Goal: Task Accomplishment & Management: Manage account settings

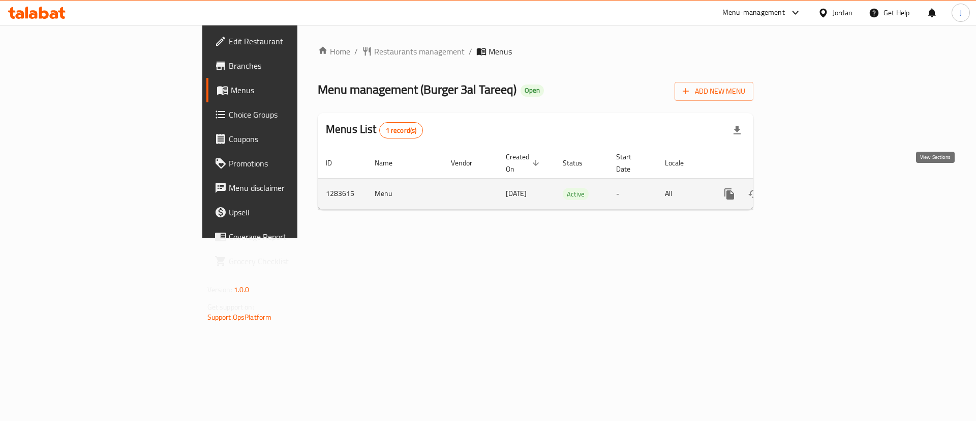
click at [809, 188] on icon "enhanced table" at bounding box center [803, 194] width 12 height 12
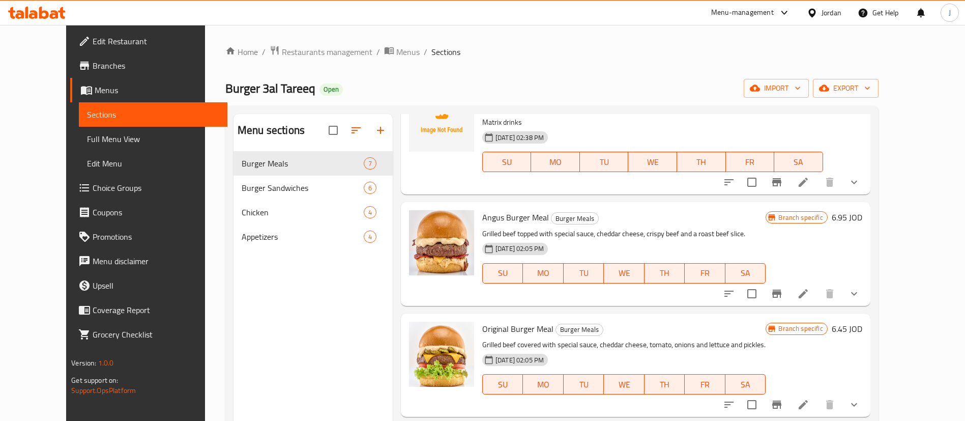
scroll to position [153, 0]
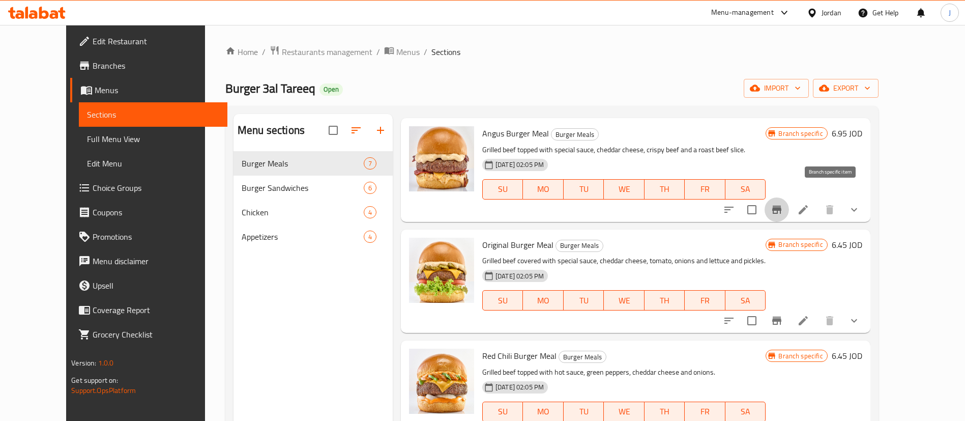
click at [783, 203] on icon "Branch-specific-item" at bounding box center [776, 209] width 12 height 12
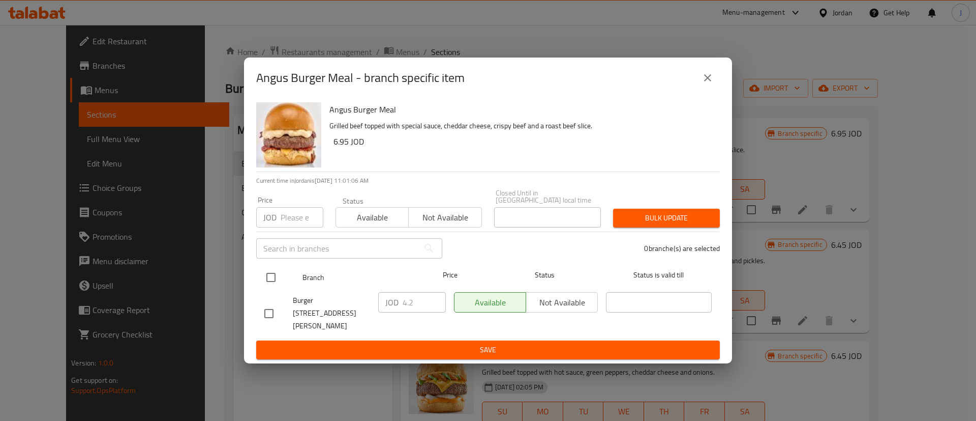
click at [278, 278] on input "checkbox" at bounding box center [270, 276] width 21 height 21
checkbox input "true"
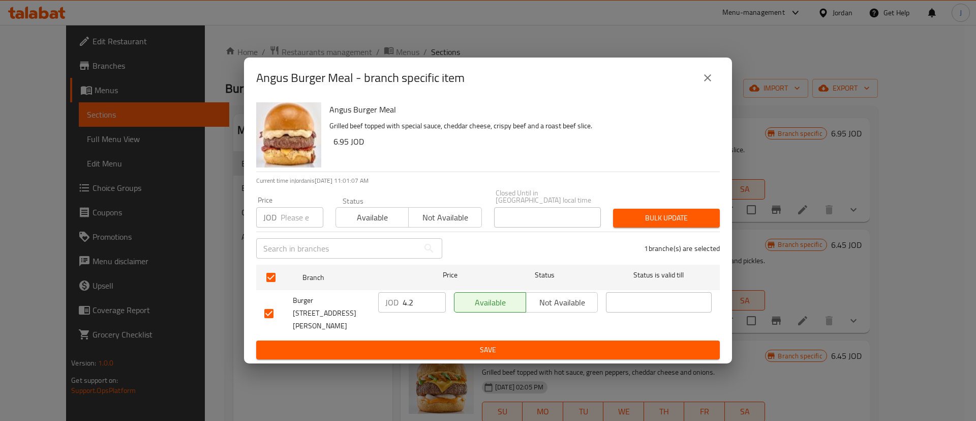
drag, startPoint x: 421, startPoint y: 311, endPoint x: 290, endPoint y: 316, distance: 130.8
click at [292, 316] on div "Burger 3al Tareeq, [PERSON_NAME] Circle JOD 4.2 ​ Available Not available ​" at bounding box center [488, 313] width 456 height 50
type input "5"
click at [428, 343] on span "Save" at bounding box center [487, 349] width 447 height 13
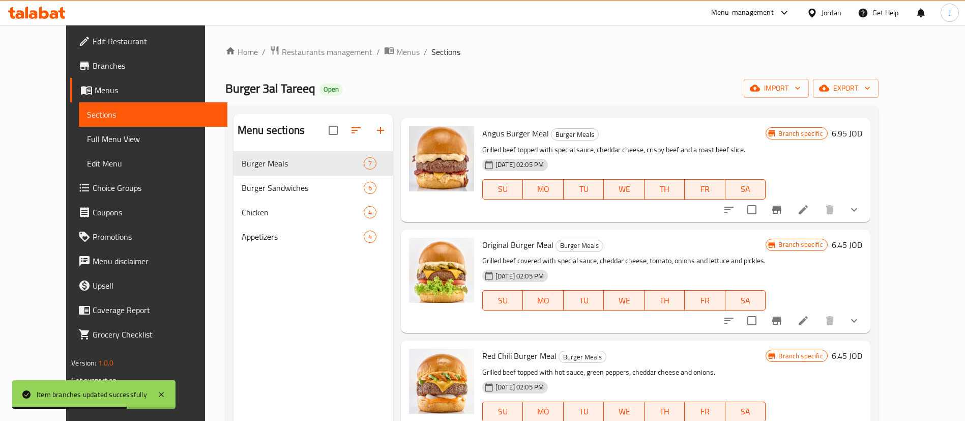
click at [862, 126] on h6 "6.95 JOD" at bounding box center [846, 133] width 31 height 14
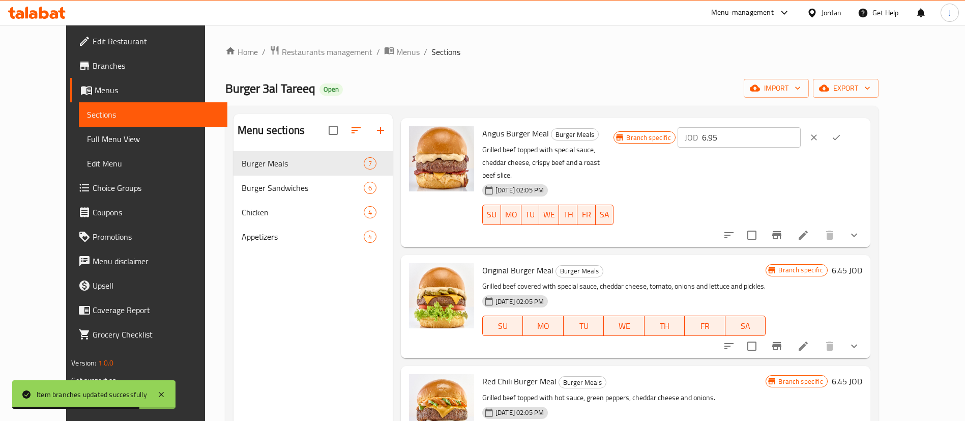
drag, startPoint x: 829, startPoint y: 125, endPoint x: 521, endPoint y: 150, distance: 309.7
click at [523, 150] on div "Angus Burger Meal Burger Meals Grilled beef topped with special sauce, cheddar …" at bounding box center [672, 182] width 388 height 121
type input "5"
click at [841, 132] on icon "ok" at bounding box center [836, 137] width 10 height 10
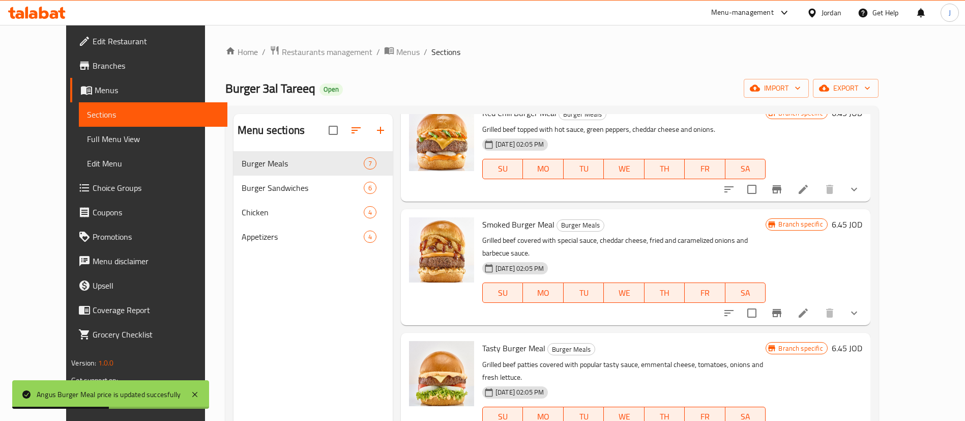
scroll to position [76, 0]
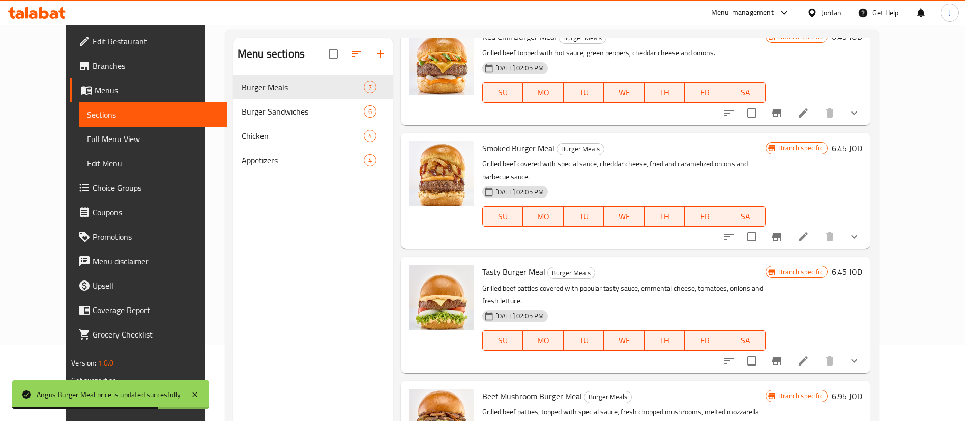
click at [781, 356] on icon "Branch-specific-item" at bounding box center [776, 360] width 9 height 8
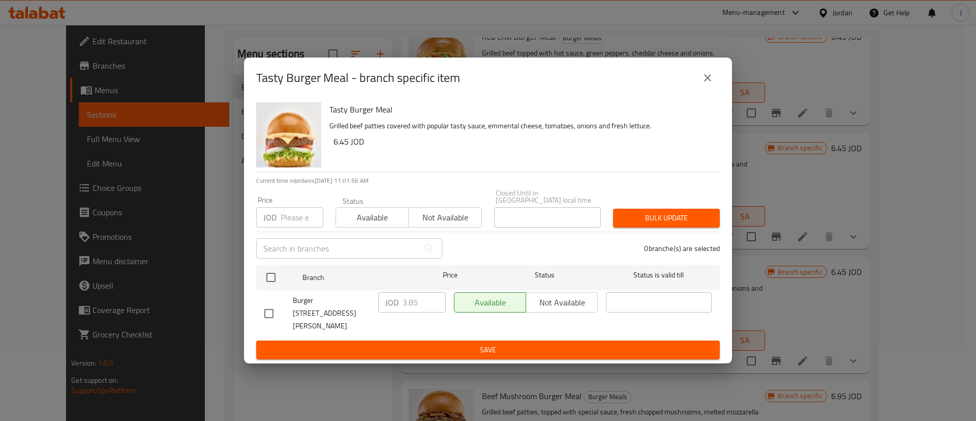
click at [268, 275] on input "checkbox" at bounding box center [270, 276] width 21 height 21
checkbox input "true"
drag, startPoint x: 420, startPoint y: 303, endPoint x: 382, endPoint y: 304, distance: 37.6
click at [383, 304] on div "JOD 3.85 ​" at bounding box center [412, 302] width 68 height 20
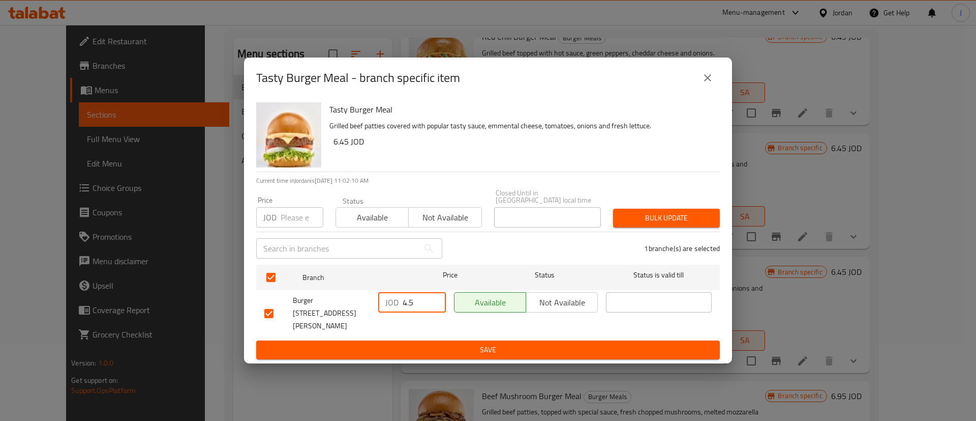
type input "4.5"
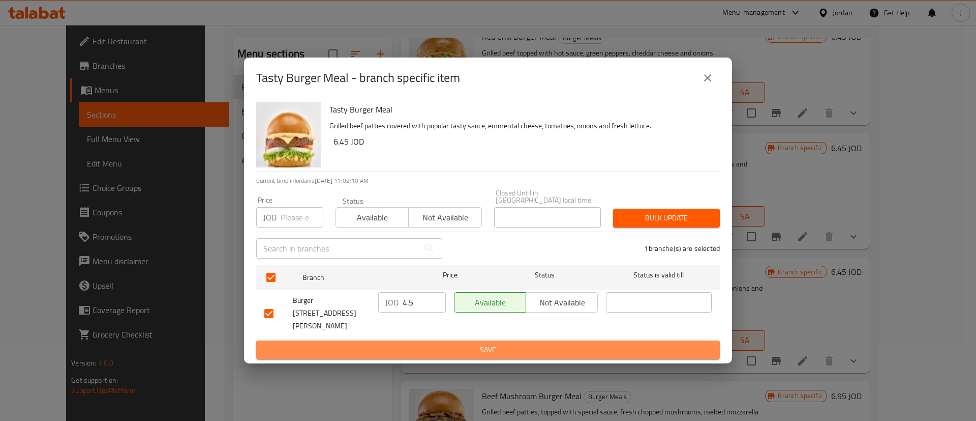
click at [443, 347] on button "Save" at bounding box center [488, 349] width 464 height 19
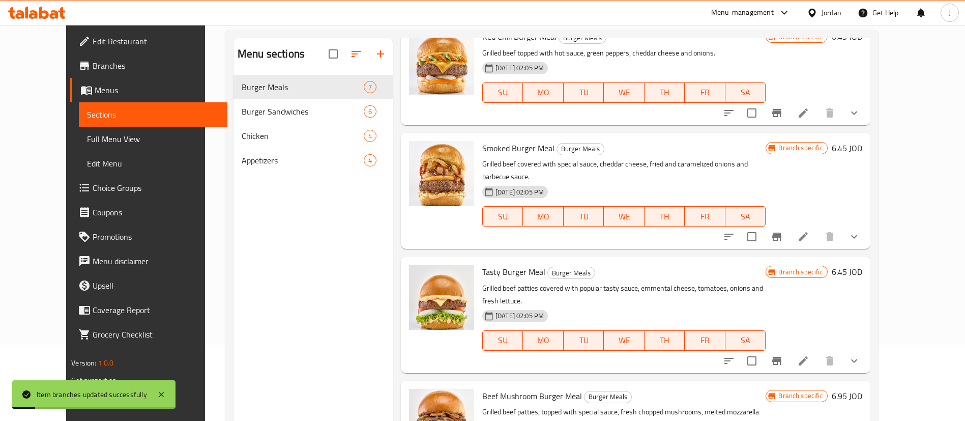
click at [862, 264] on h6 "6.45 JOD" at bounding box center [846, 271] width 31 height 14
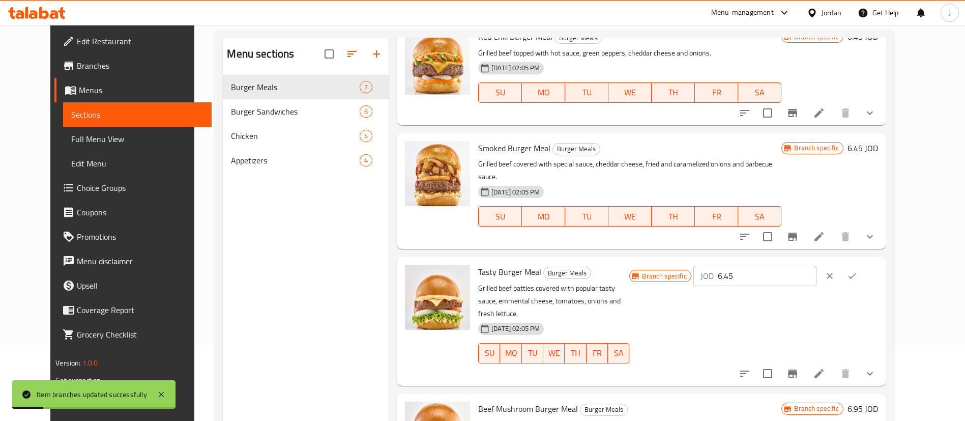
drag, startPoint x: 811, startPoint y: 258, endPoint x: 460, endPoint y: 270, distance: 351.1
click at [476, 270] on div "Tasty Burger Meal Burger Meals Grilled beef patties covered with popular tasty …" at bounding box center [677, 320] width 407 height 121
type input "4.5"
click at [857, 271] on icon "ok" at bounding box center [852, 276] width 10 height 10
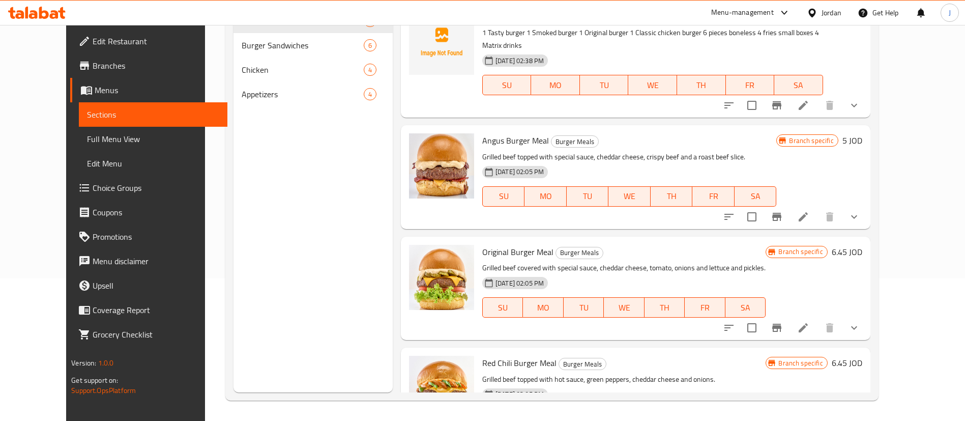
scroll to position [0, 0]
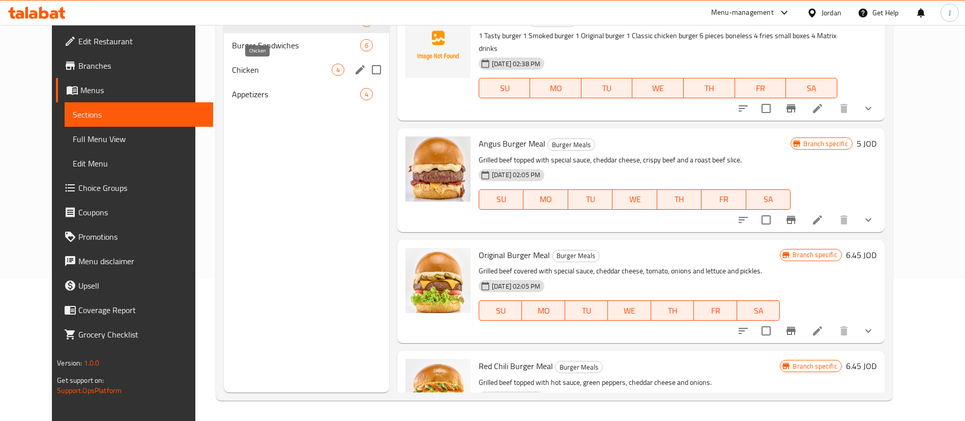
click at [257, 65] on span "Chicken" at bounding box center [281, 70] width 99 height 12
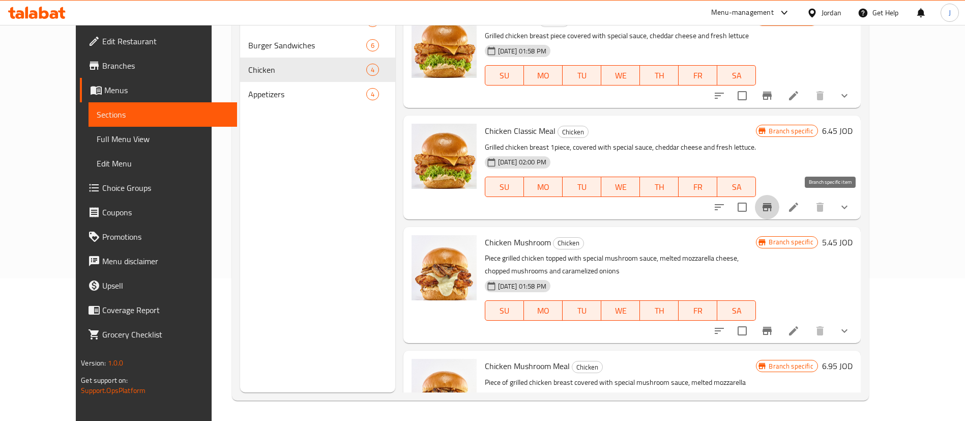
click at [773, 207] on icon "Branch-specific-item" at bounding box center [767, 207] width 12 height 12
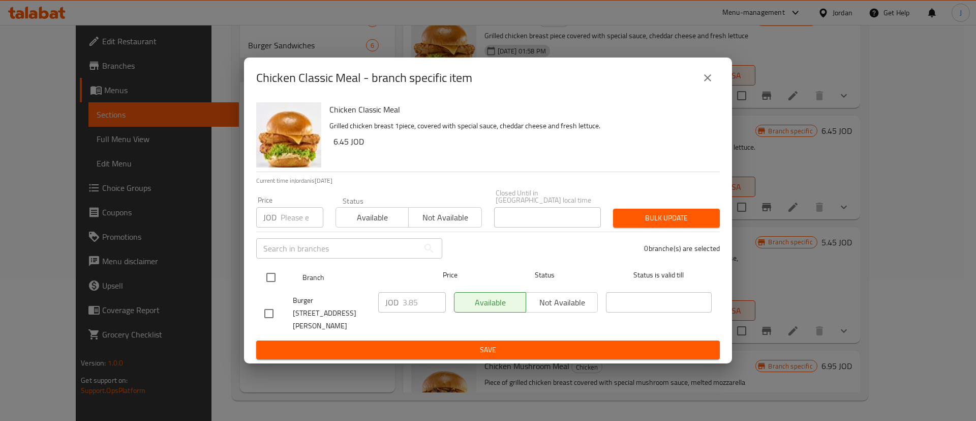
click at [275, 274] on input "checkbox" at bounding box center [270, 276] width 21 height 21
checkbox input "true"
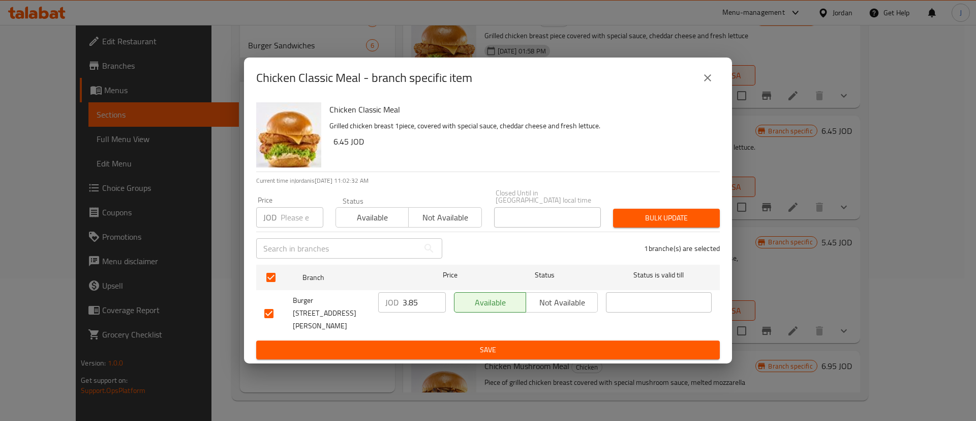
drag, startPoint x: 424, startPoint y: 306, endPoint x: 319, endPoint y: 320, distance: 105.8
click at [321, 320] on div "Burger 3al Tareeq, [PERSON_NAME] Circle JOD 3.85 ​ Available Not available ​" at bounding box center [488, 313] width 456 height 50
type input "4.5"
click at [394, 343] on span "Save" at bounding box center [487, 349] width 447 height 13
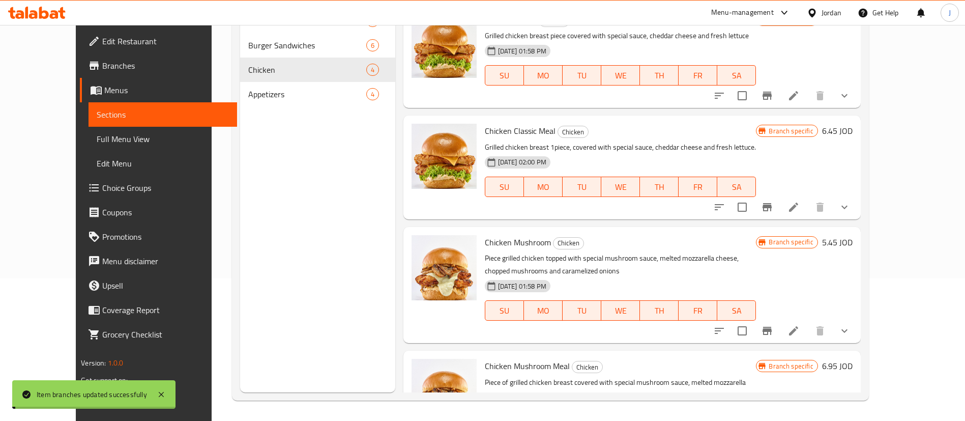
click at [852, 128] on h6 "6.45 JOD" at bounding box center [837, 131] width 31 height 14
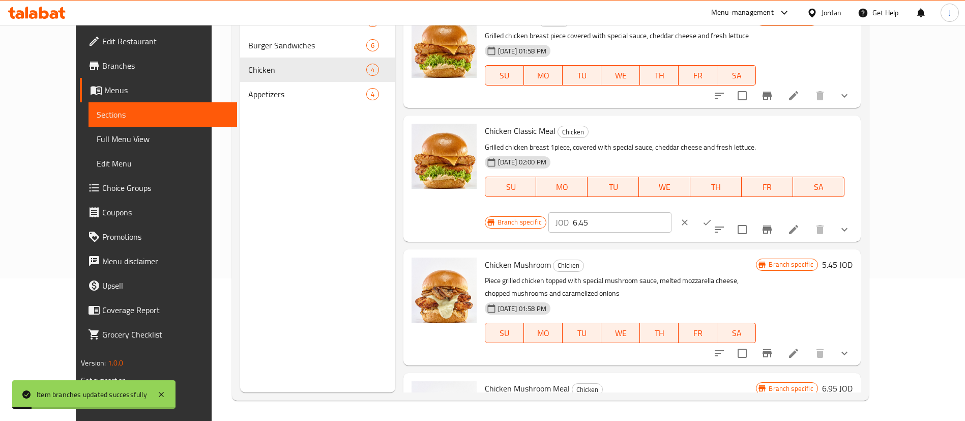
drag, startPoint x: 799, startPoint y: 140, endPoint x: 584, endPoint y: 176, distance: 218.6
click at [606, 168] on div "Chicken Classic Meal Chicken Grilled chicken breast 1piece, covered with specia…" at bounding box center [669, 177] width 376 height 117
type input "4.5"
click at [696, 211] on button "clear" at bounding box center [684, 222] width 22 height 22
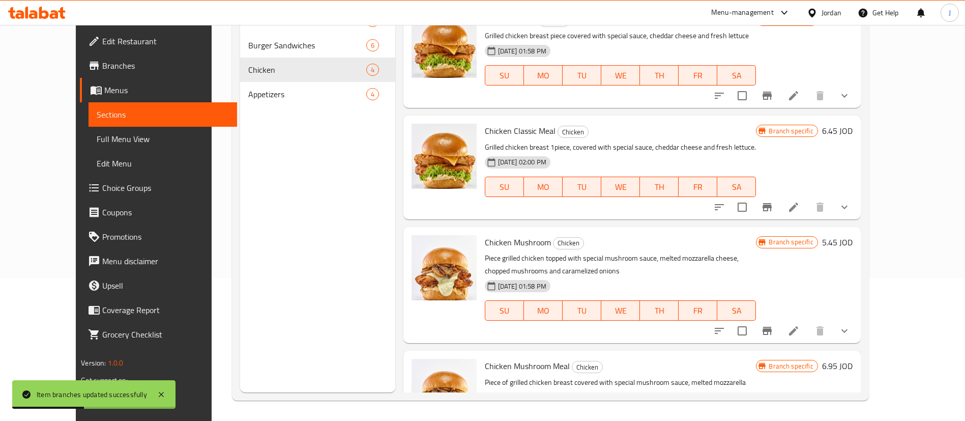
click at [852, 131] on h6 "6.45 JOD" at bounding box center [837, 131] width 31 height 14
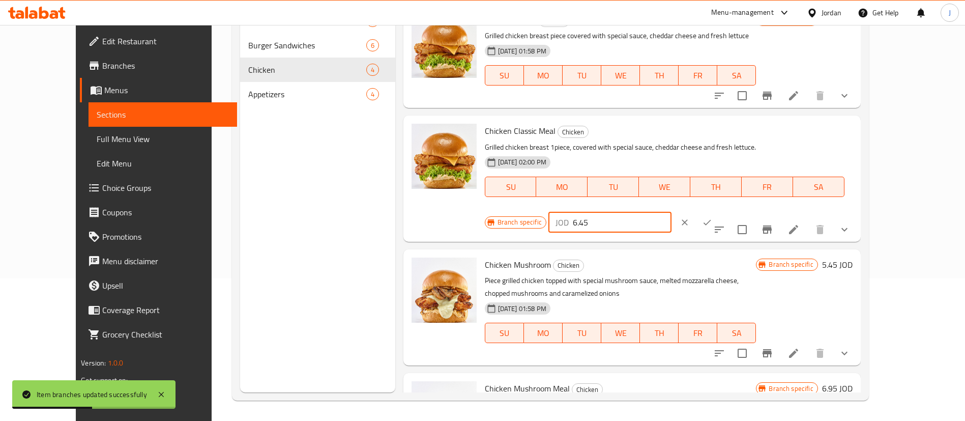
drag, startPoint x: 800, startPoint y: 139, endPoint x: 487, endPoint y: 144, distance: 312.8
click at [545, 144] on div "Chicken Classic Meal Chicken Grilled chicken breast 1piece, covered with specia…" at bounding box center [669, 177] width 376 height 117
type input "4.5"
click button "ok" at bounding box center [707, 222] width 22 height 22
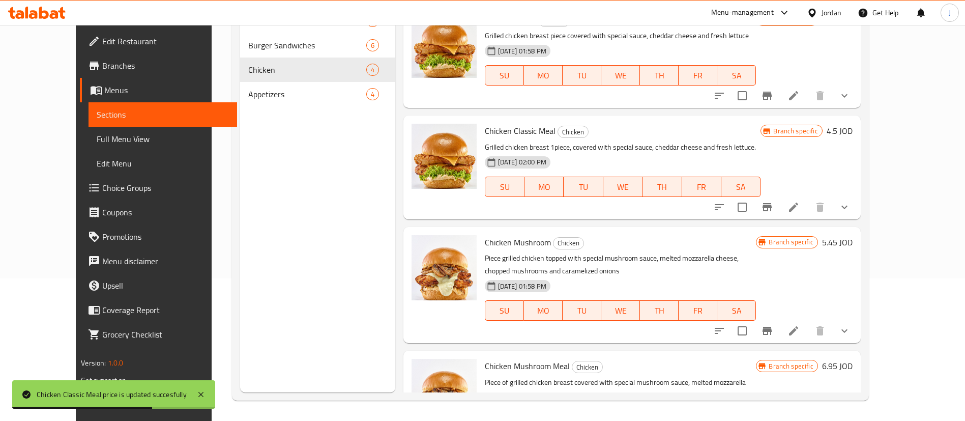
click at [102, 65] on span "Branches" at bounding box center [165, 65] width 127 height 12
